Goal: Information Seeking & Learning: Learn about a topic

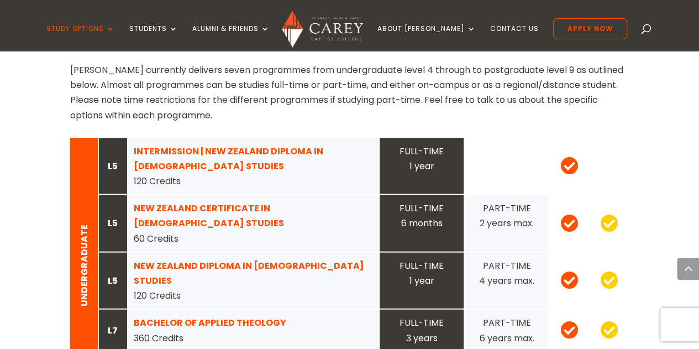
scroll to position [1105, 0]
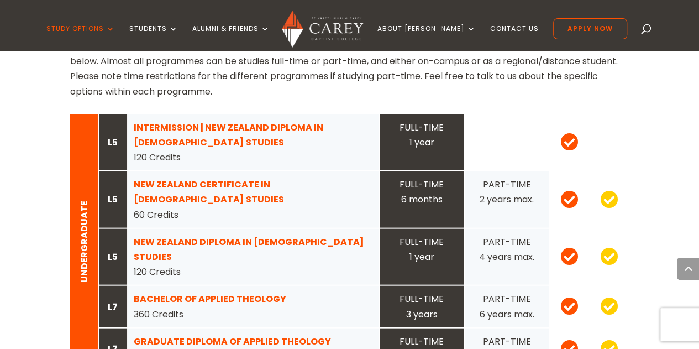
click at [169, 292] on strong "BACHELOR OF APPLIED THEOLOGY" at bounding box center [210, 298] width 153 height 13
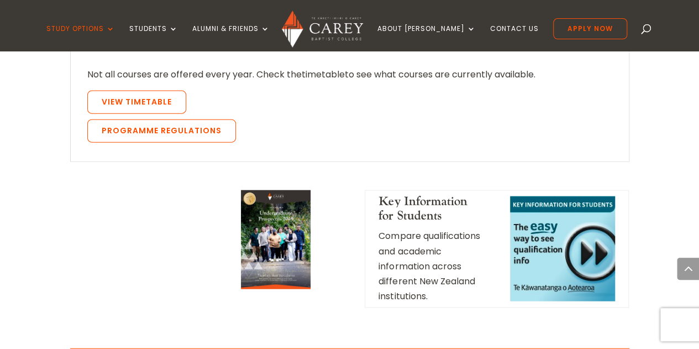
scroll to position [1216, 0]
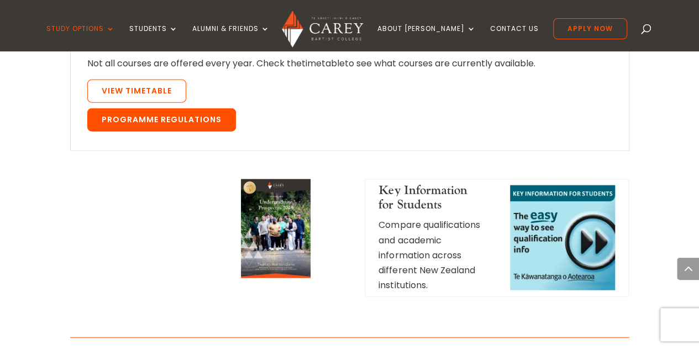
click at [160, 108] on link "Programme Regulations" at bounding box center [161, 119] width 149 height 23
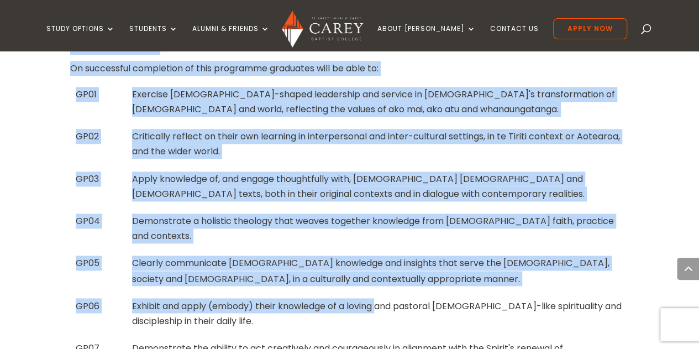
scroll to position [829, 0]
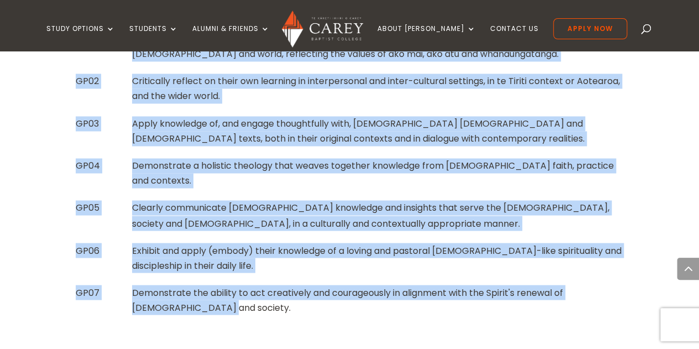
drag, startPoint x: 72, startPoint y: 98, endPoint x: 384, endPoint y: 291, distance: 366.6
click at [384, 291] on div "GRADUATE PROFILE On successful completion of this programme graduates will be a…" at bounding box center [349, 153] width 559 height 336
copy div "GRADUATE PROFILE On successful completion of this programme graduates will be a…"
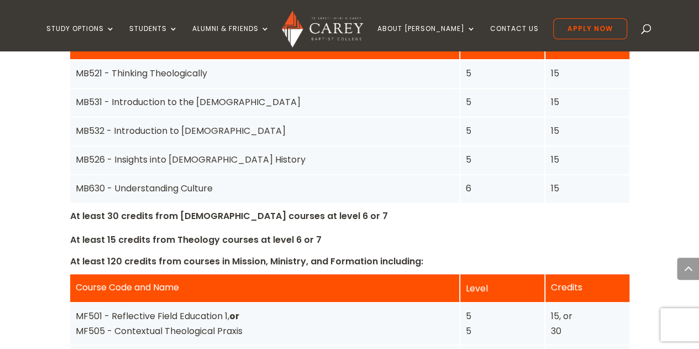
scroll to position [2045, 0]
